Goal: Task Accomplishment & Management: Manage account settings

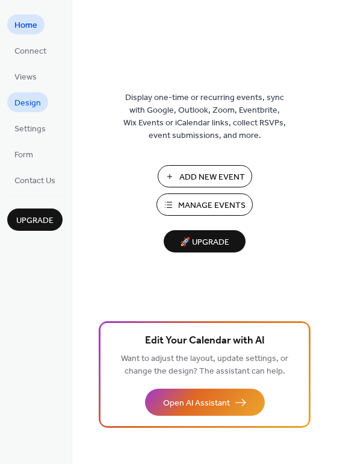
click at [30, 101] on span "Design" at bounding box center [27, 103] width 26 height 13
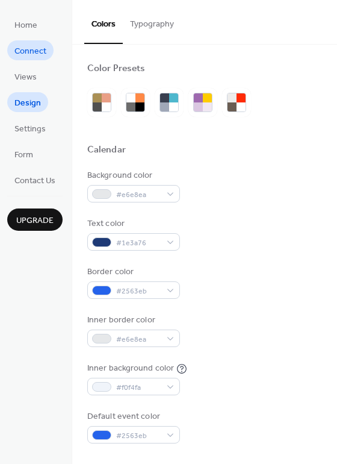
scroll to position [516, 0]
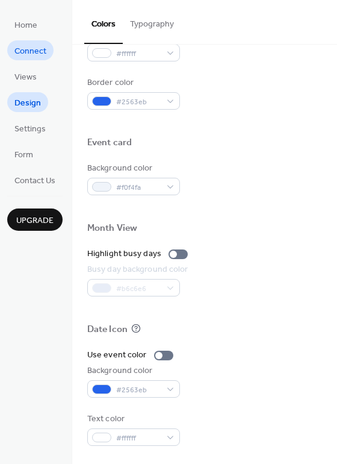
click at [35, 53] on span "Connect" at bounding box center [30, 51] width 32 height 13
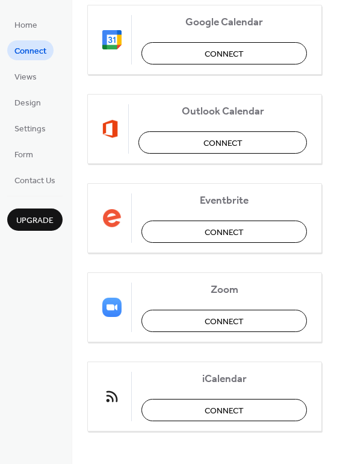
scroll to position [195, 0]
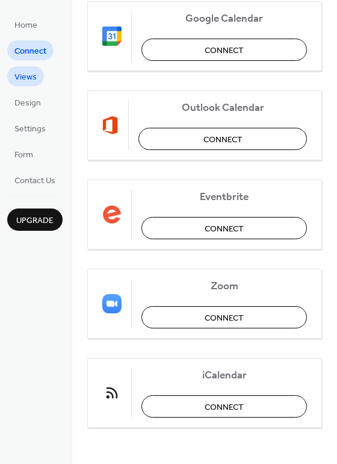
click at [26, 79] on span "Views" at bounding box center [25, 77] width 22 height 13
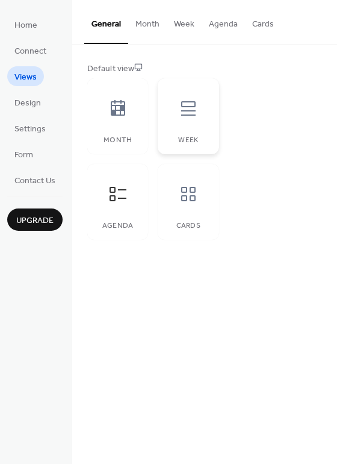
click at [180, 128] on div "Week" at bounding box center [188, 116] width 61 height 76
click at [187, 228] on div "Cards" at bounding box center [188, 226] width 37 height 8
click at [125, 189] on icon at bounding box center [118, 194] width 17 height 14
click at [121, 114] on icon at bounding box center [117, 108] width 19 height 19
click at [153, 30] on button "Month" at bounding box center [147, 21] width 39 height 43
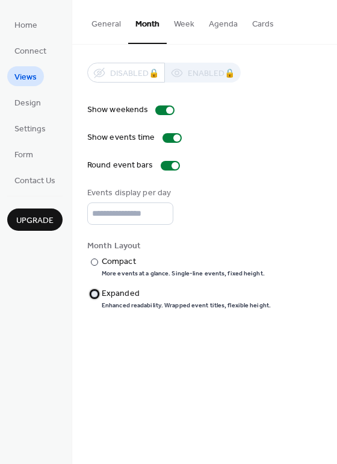
click at [108, 291] on div "Expanded" at bounding box center [185, 293] width 167 height 13
click at [182, 27] on button "Week" at bounding box center [184, 21] width 35 height 43
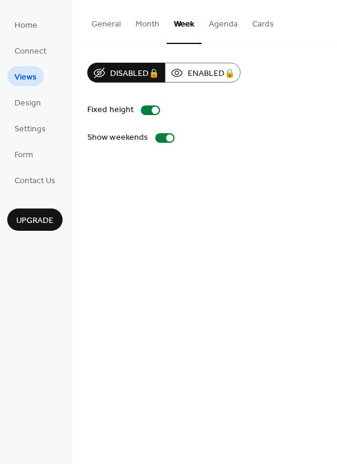
click at [137, 24] on button "Month" at bounding box center [147, 21] width 39 height 43
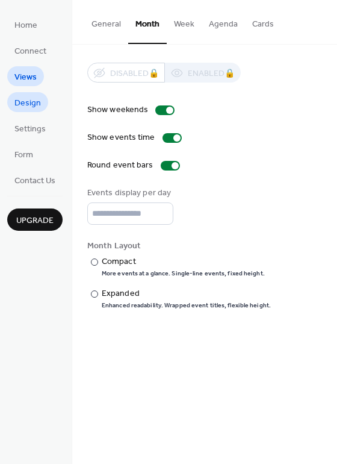
click at [30, 109] on span "Design" at bounding box center [27, 103] width 26 height 13
